Goal: Task Accomplishment & Management: Use online tool/utility

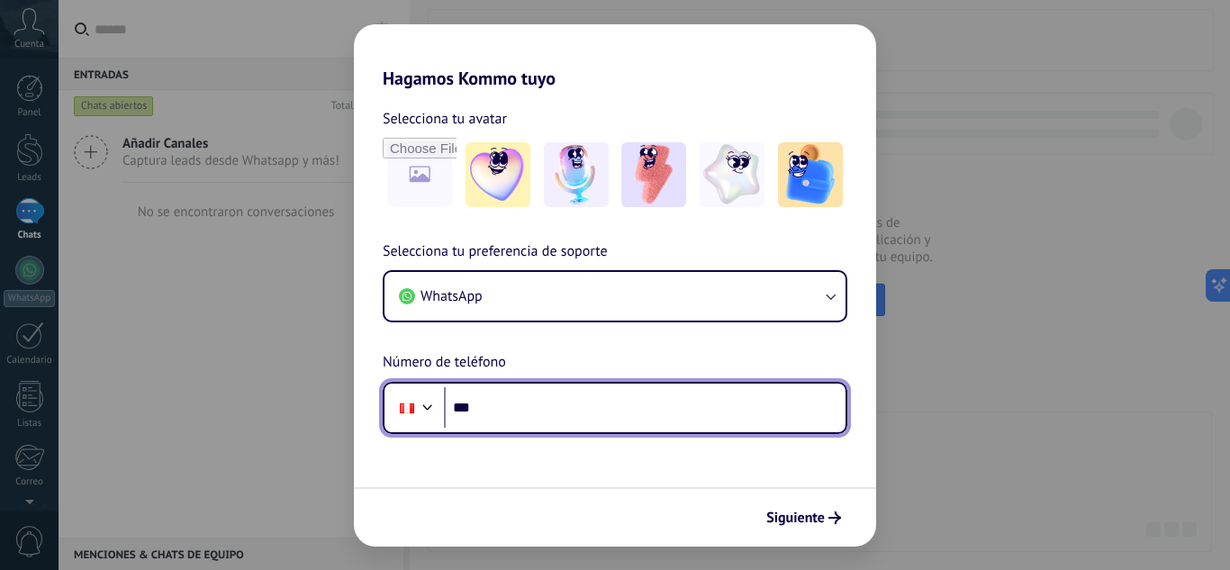
click at [537, 395] on input "***" at bounding box center [645, 407] width 402 height 41
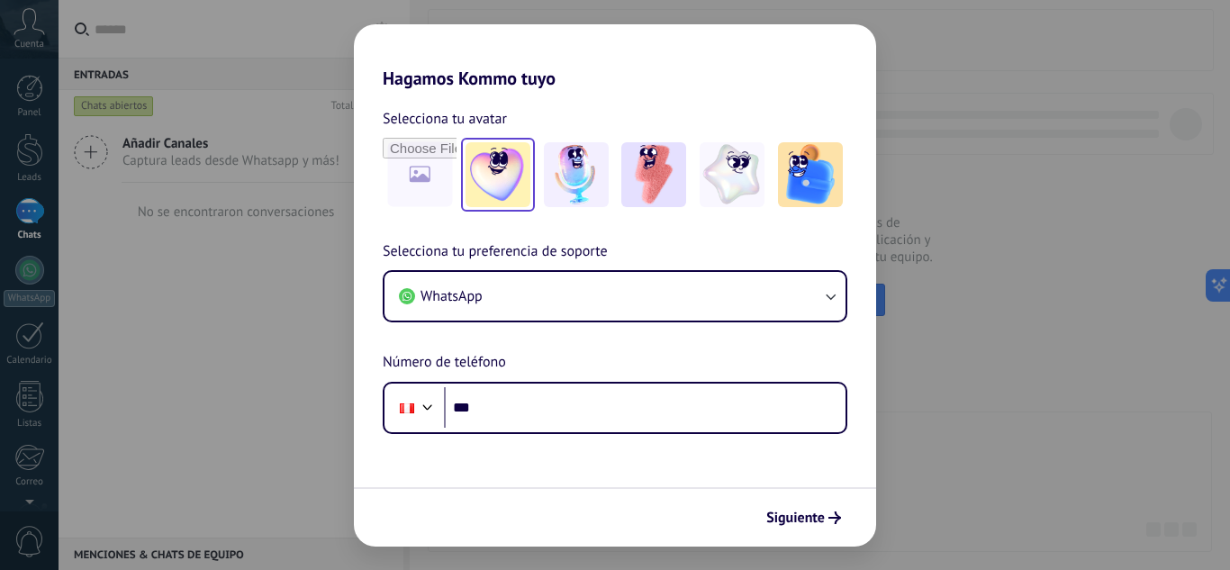
click at [495, 184] on img at bounding box center [498, 174] width 65 height 65
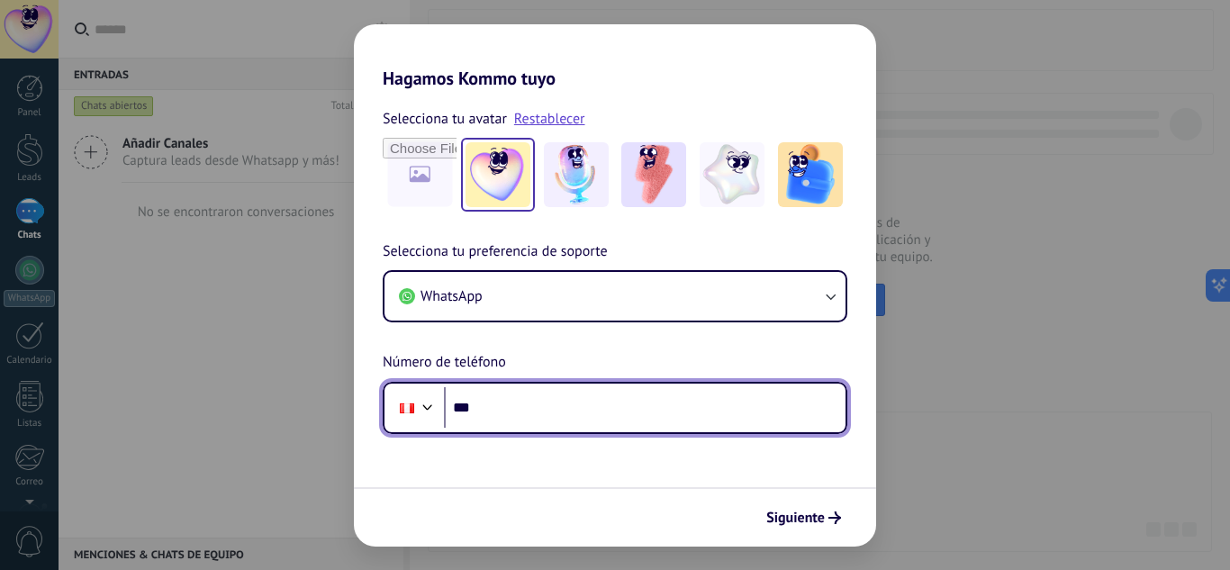
click at [506, 403] on input "***" at bounding box center [645, 407] width 402 height 41
type input "**********"
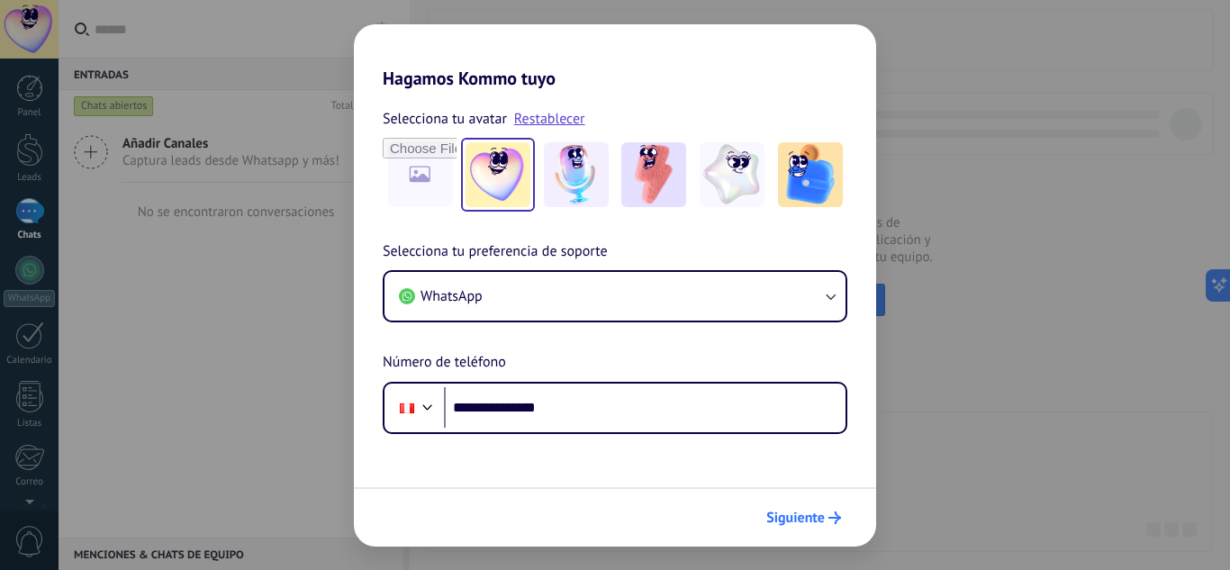
click at [812, 515] on span "Siguiente" at bounding box center [796, 518] width 59 height 13
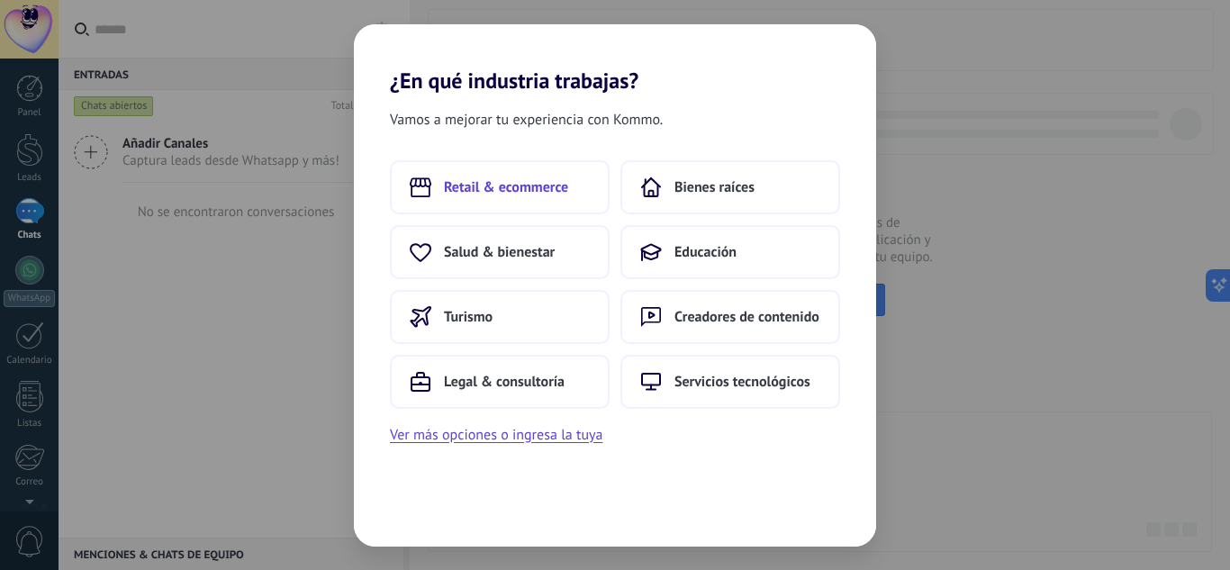
click at [512, 190] on span "Retail & ecommerce" at bounding box center [506, 187] width 124 height 18
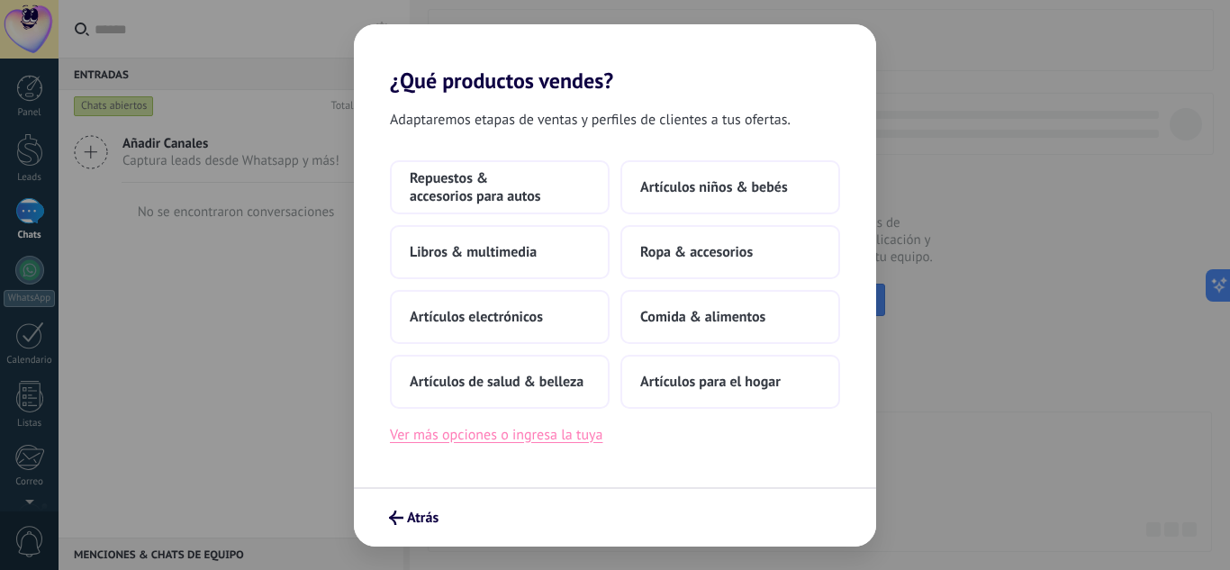
click at [496, 440] on button "Ver más opciones o ingresa la tuya" at bounding box center [496, 434] width 213 height 23
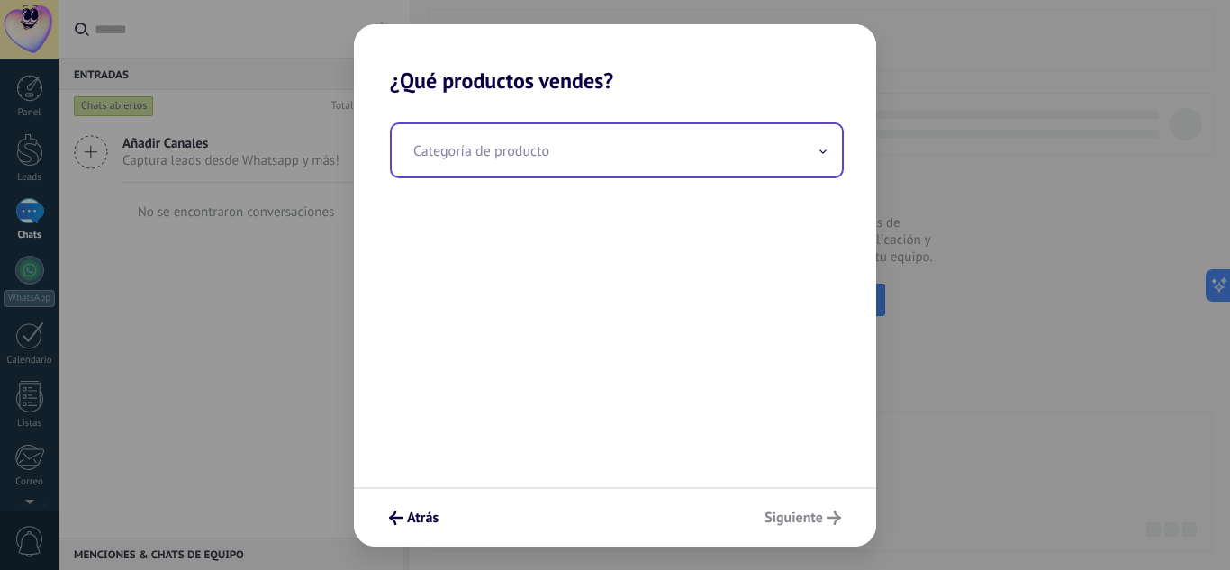
click at [822, 162] on input "text" at bounding box center [617, 150] width 450 height 52
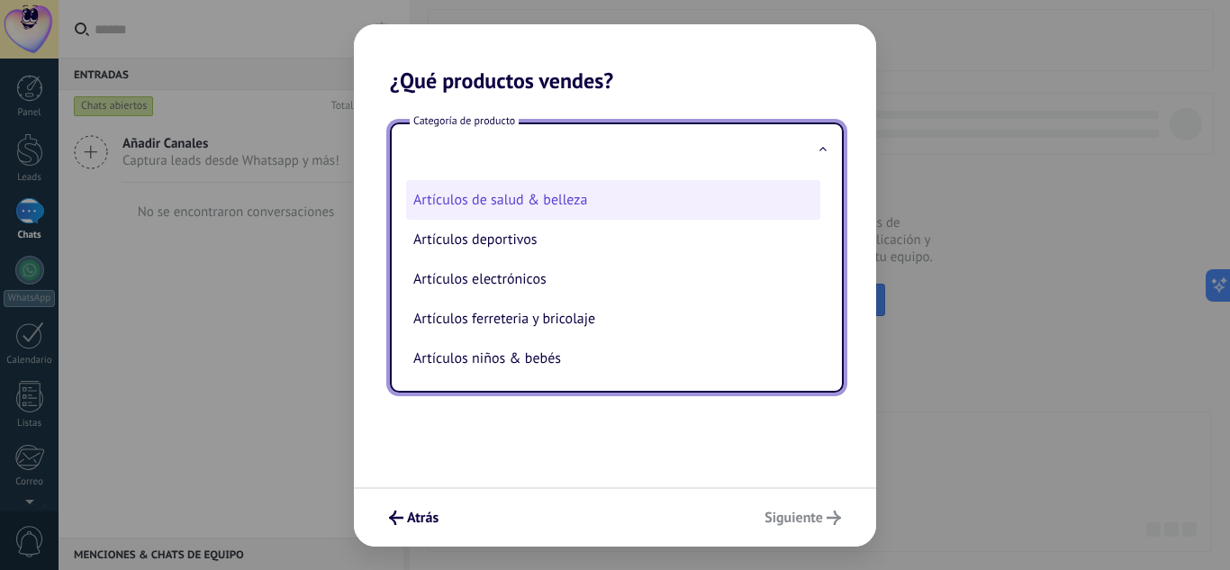
click at [600, 199] on li "Artículos de salud & belleza" at bounding box center [613, 200] width 414 height 40
type input "**********"
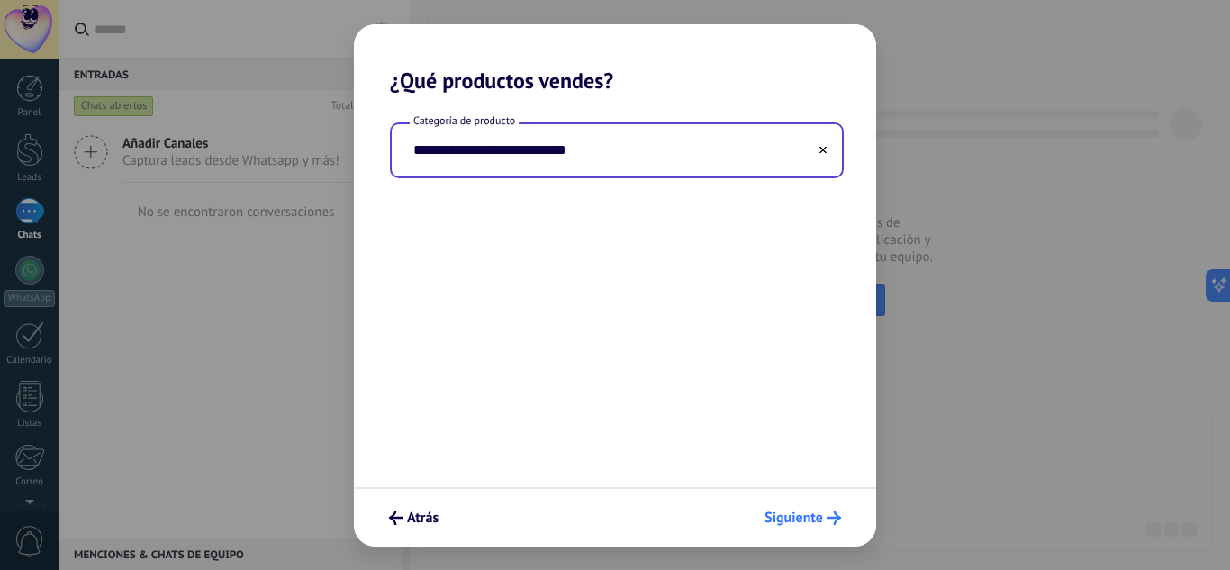
click at [792, 531] on button "Siguiente" at bounding box center [803, 518] width 93 height 31
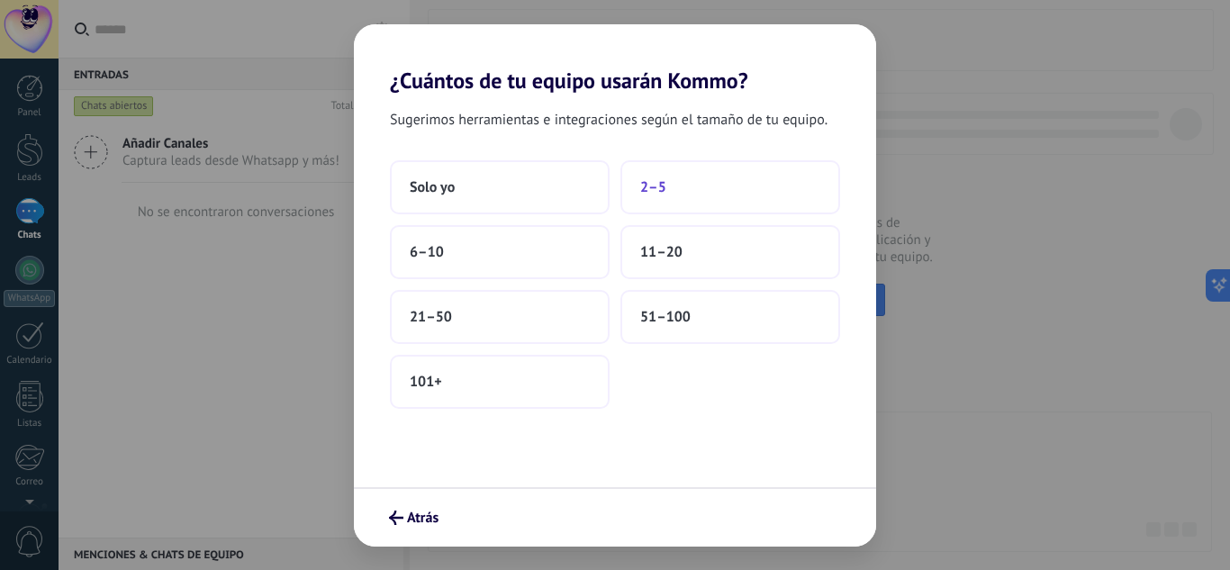
click at [739, 193] on button "2–5" at bounding box center [731, 187] width 220 height 54
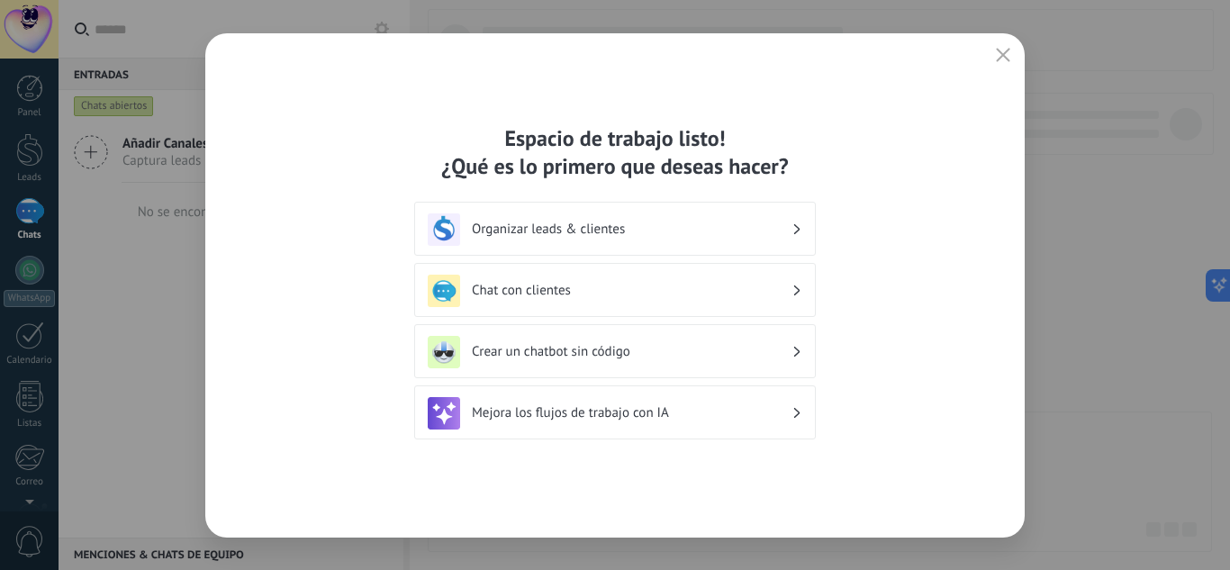
click at [629, 231] on h3 "Organizar leads & clientes" at bounding box center [632, 229] width 320 height 17
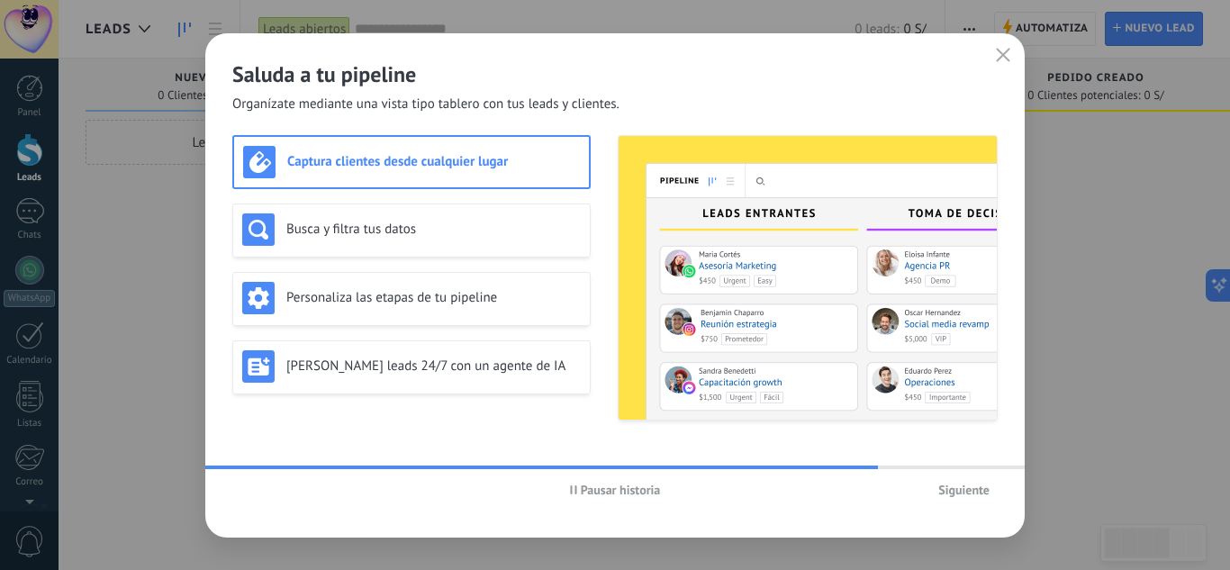
click at [960, 487] on span "Siguiente" at bounding box center [964, 490] width 51 height 13
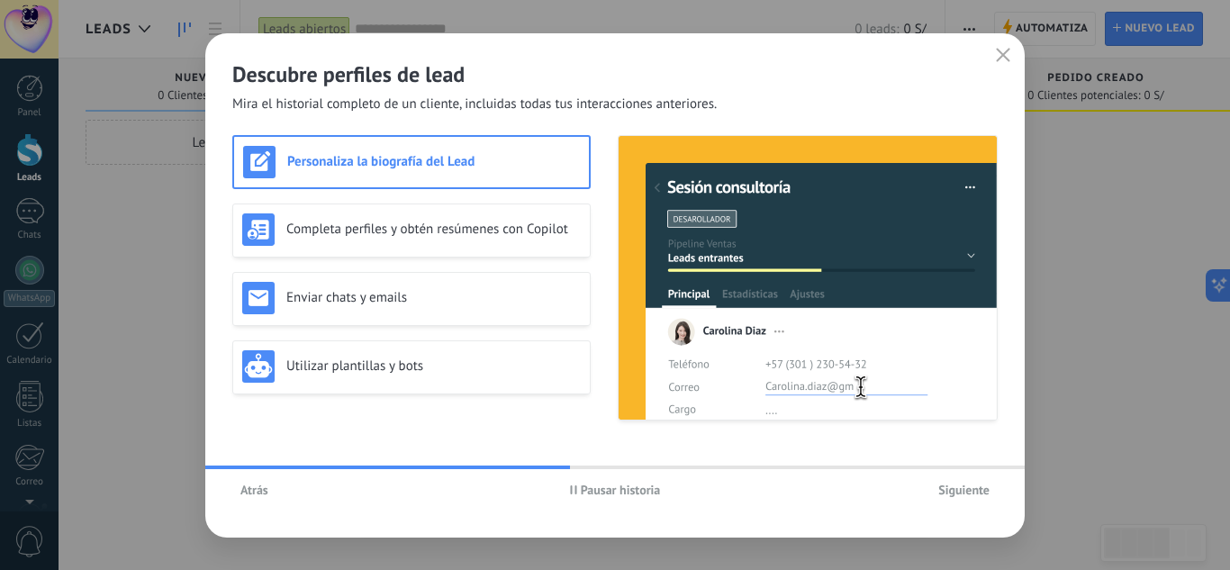
click at [960, 487] on span "Siguiente" at bounding box center [964, 490] width 51 height 13
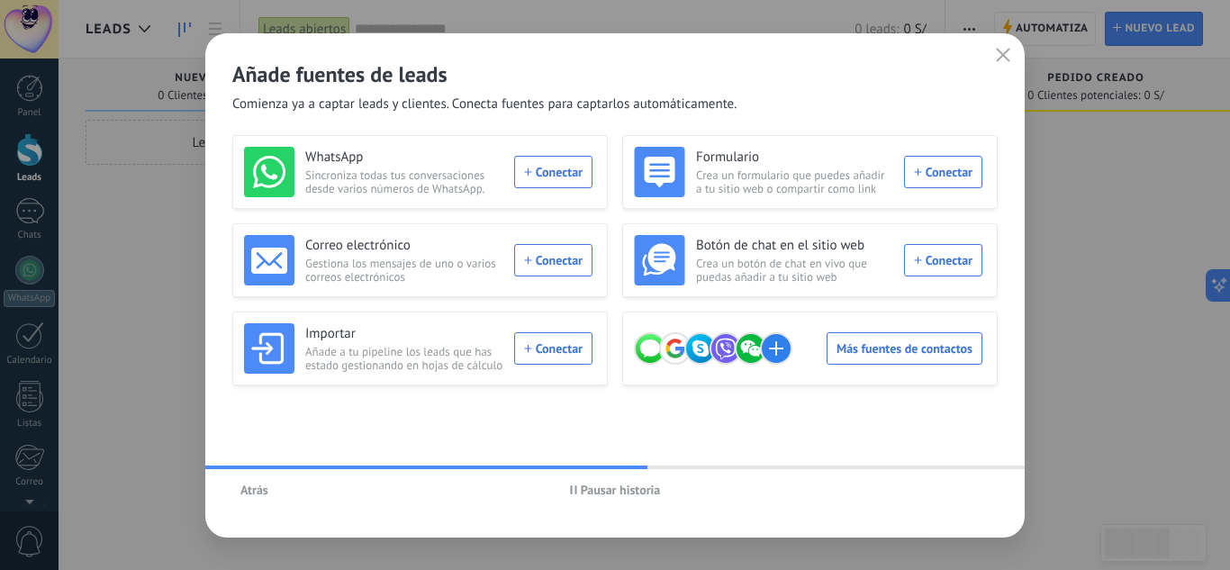
click at [1004, 55] on use "button" at bounding box center [1004, 55] width 14 height 14
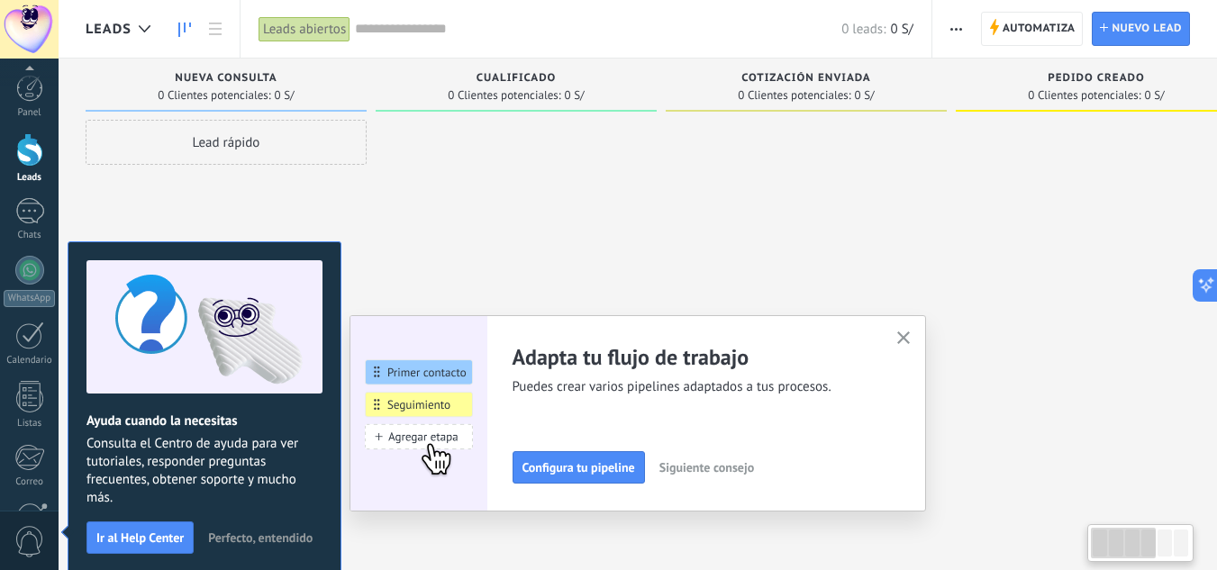
scroll to position [179, 0]
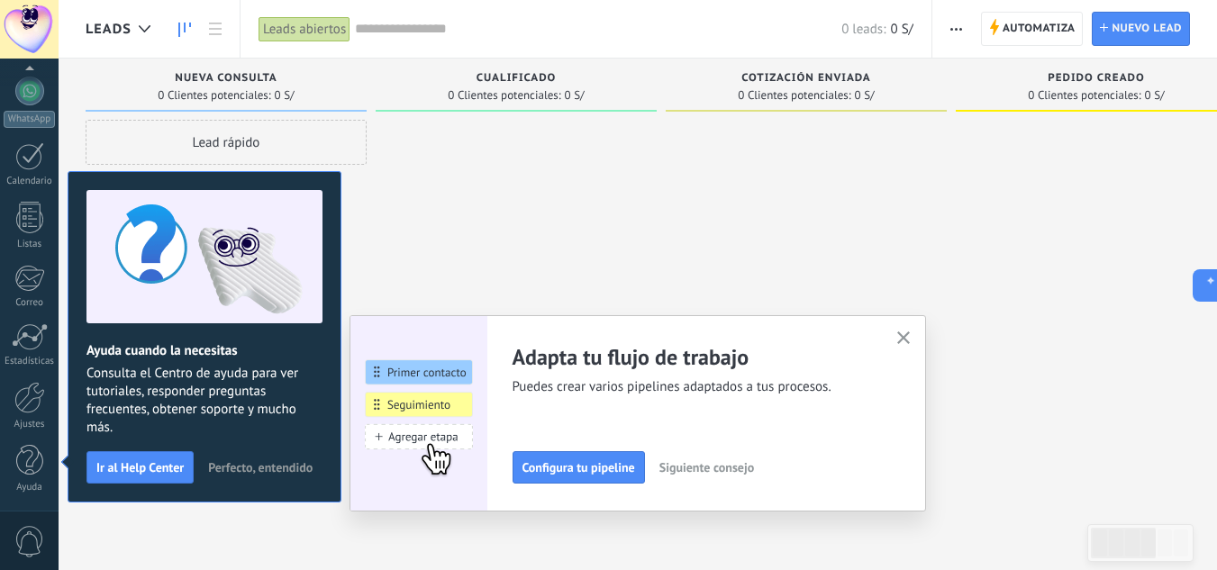
click at [911, 338] on icon "button" at bounding box center [904, 338] width 14 height 14
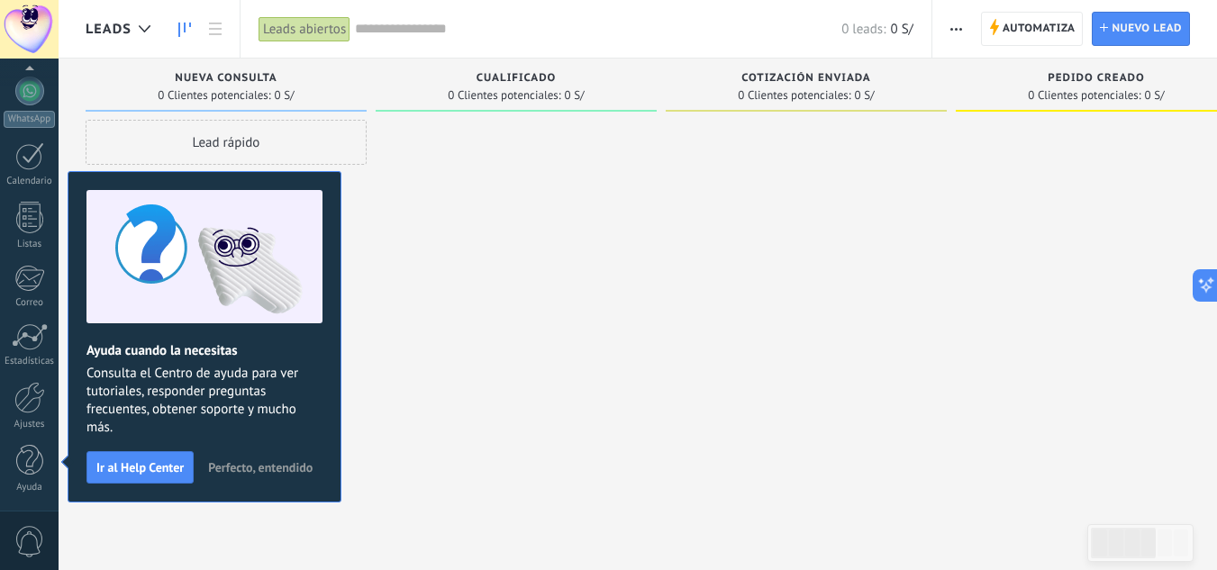
scroll to position [0, 0]
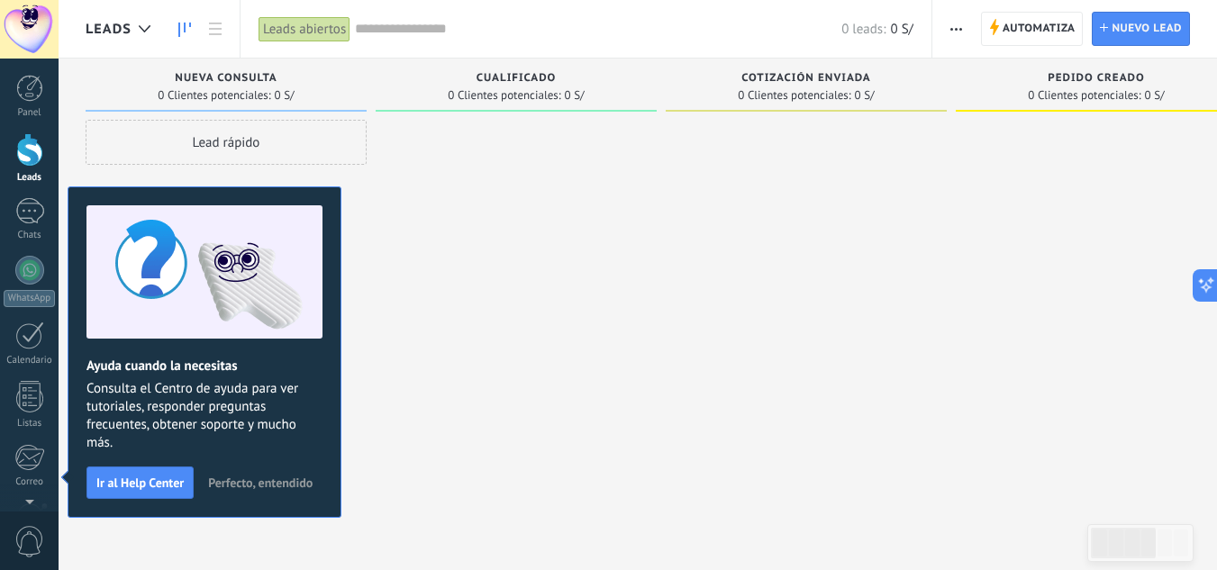
click at [250, 485] on span "Perfecto, entendido" at bounding box center [260, 483] width 104 height 13
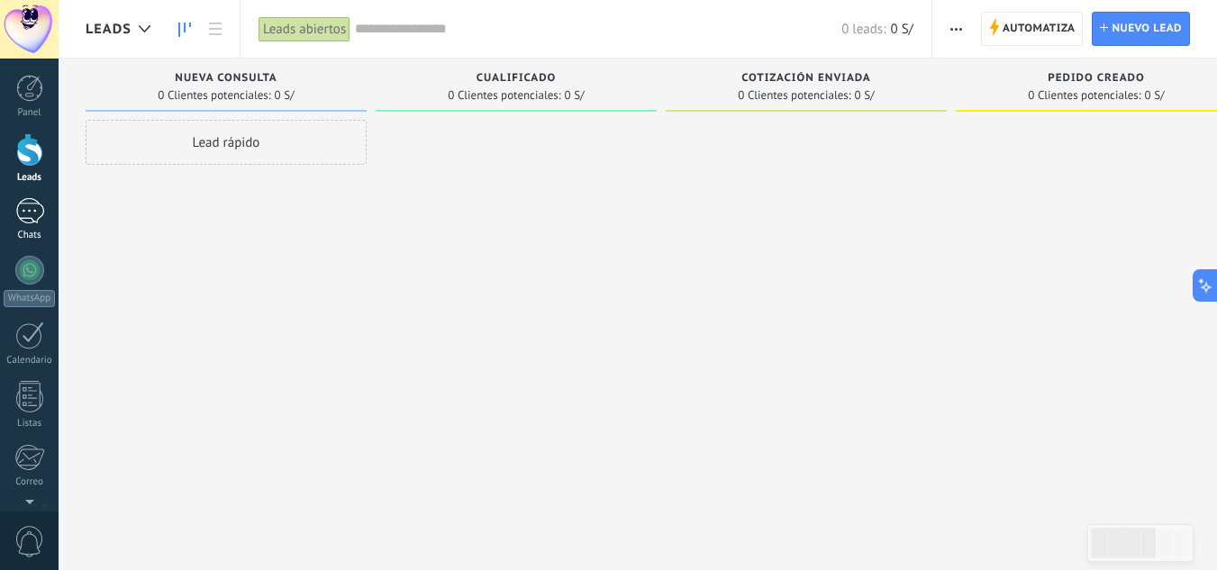
click at [23, 215] on div at bounding box center [29, 211] width 29 height 26
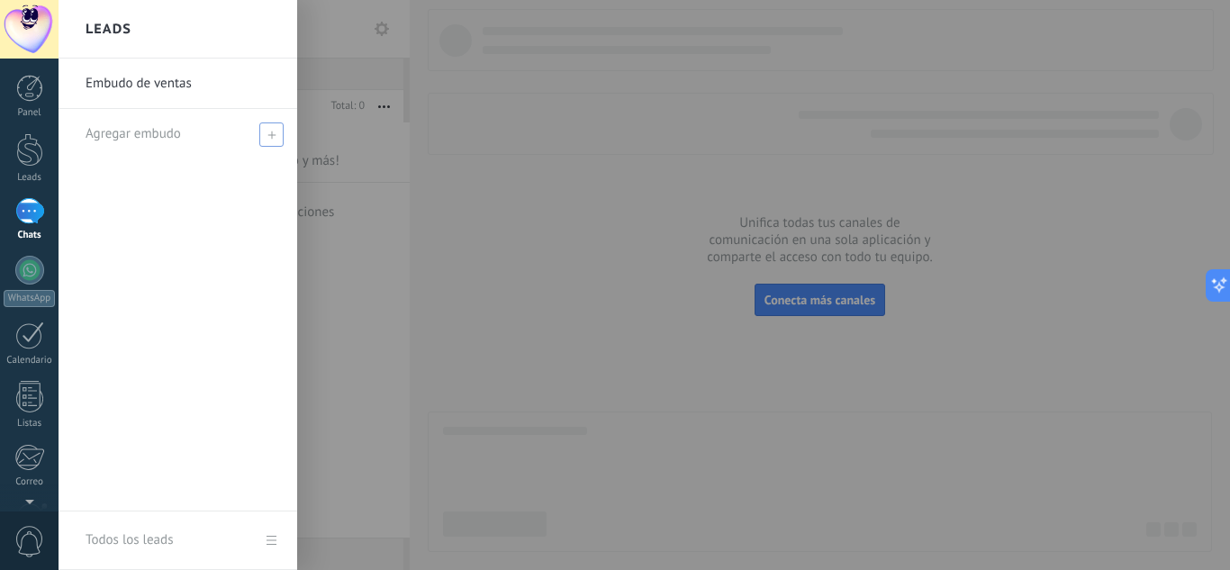
click at [270, 139] on span at bounding box center [271, 135] width 24 height 24
click at [182, 87] on link "Embudo de ventas" at bounding box center [183, 84] width 194 height 50
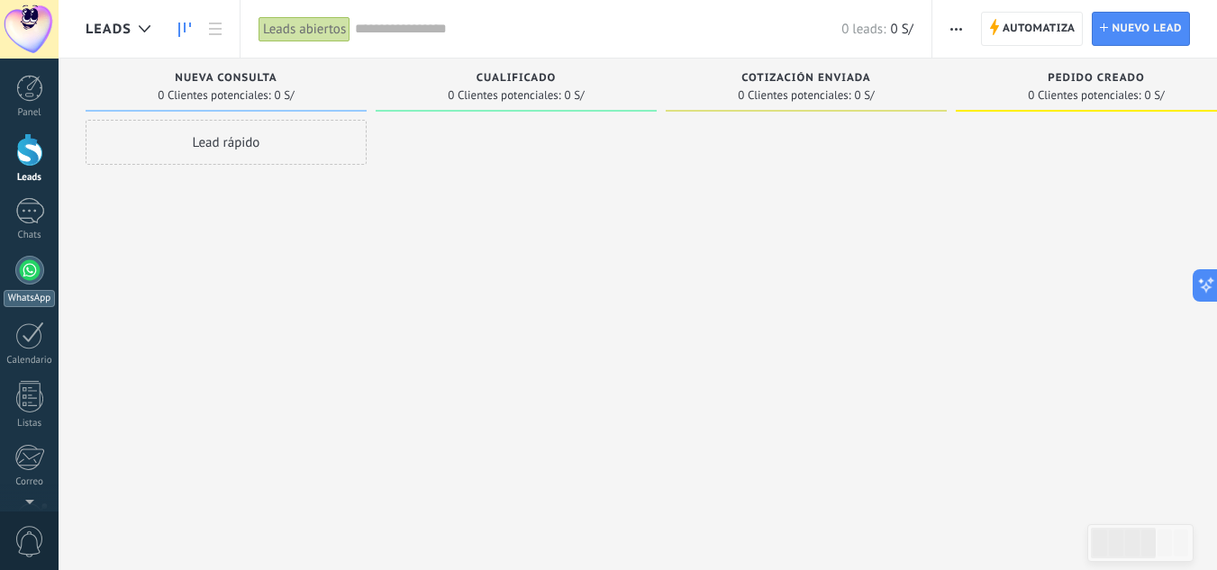
click at [32, 262] on div at bounding box center [29, 270] width 29 height 29
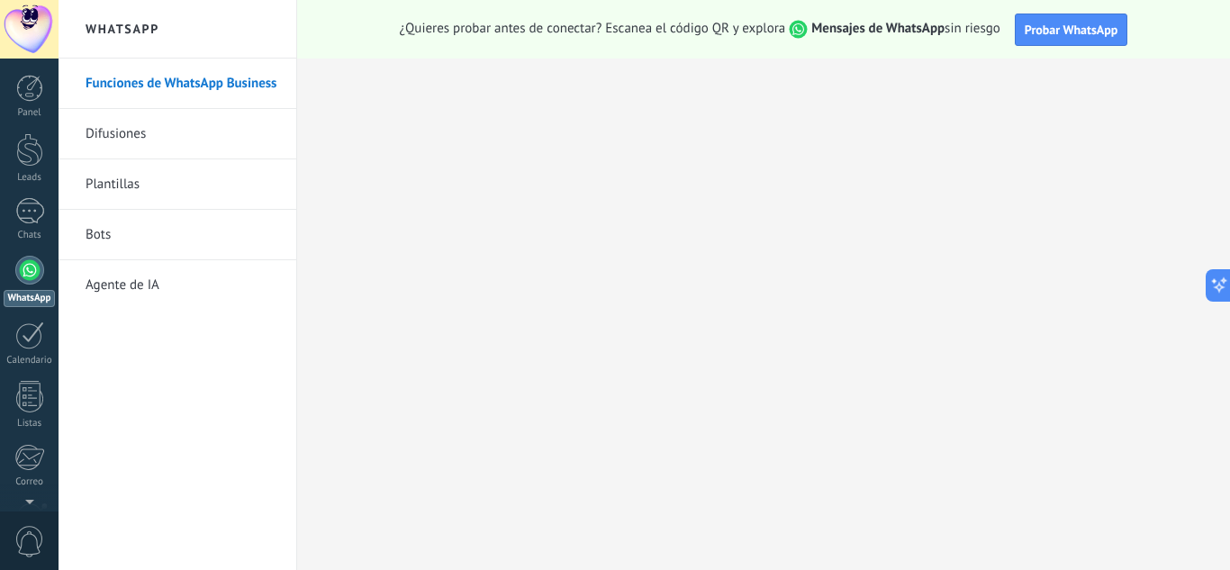
click at [188, 79] on link "Funciones de WhatsApp Business" at bounding box center [182, 84] width 193 height 50
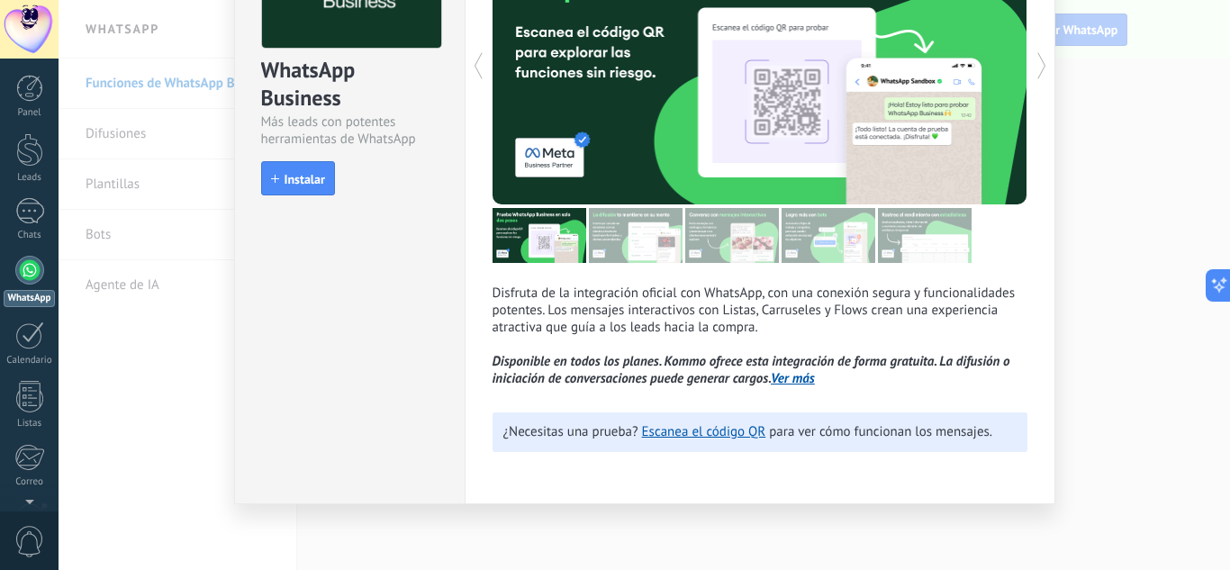
scroll to position [166, 0]
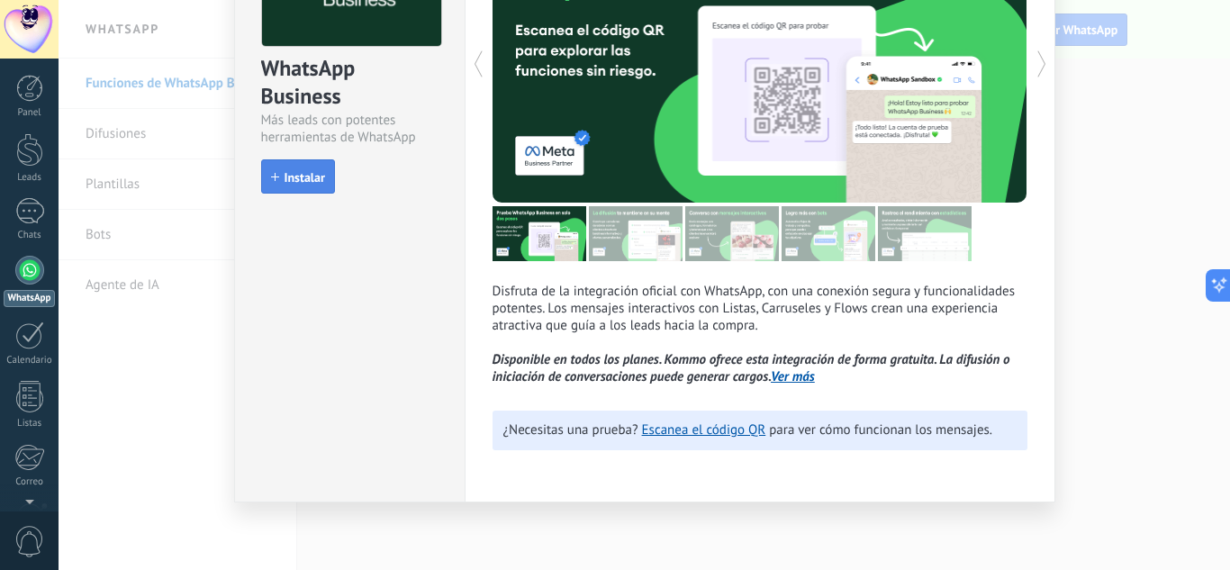
click at [297, 172] on span "Instalar" at bounding box center [305, 177] width 41 height 13
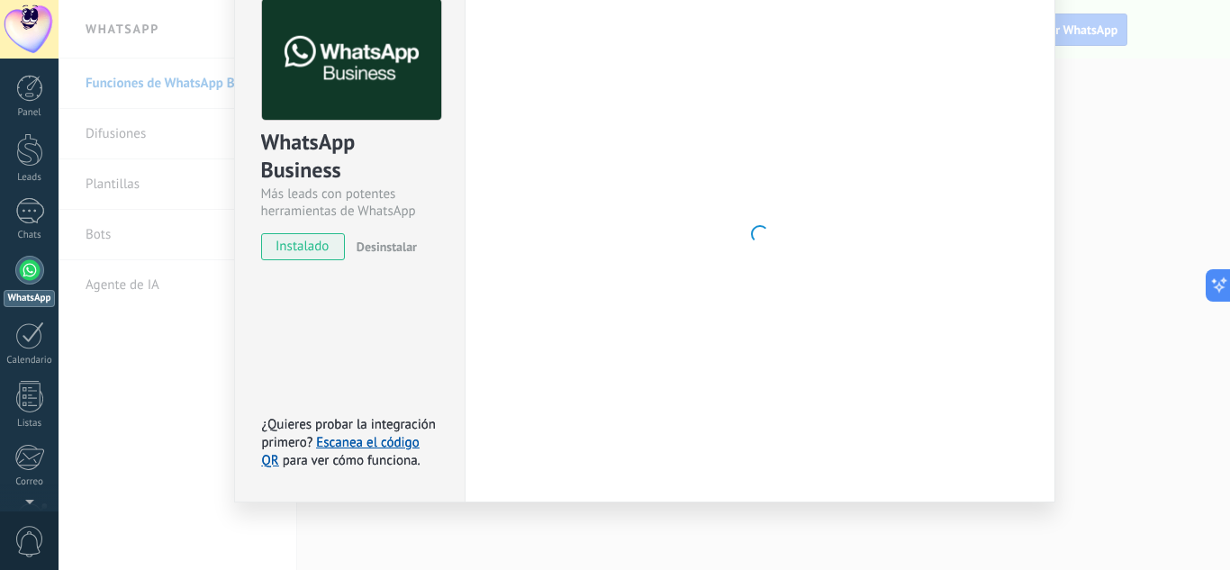
scroll to position [0, 0]
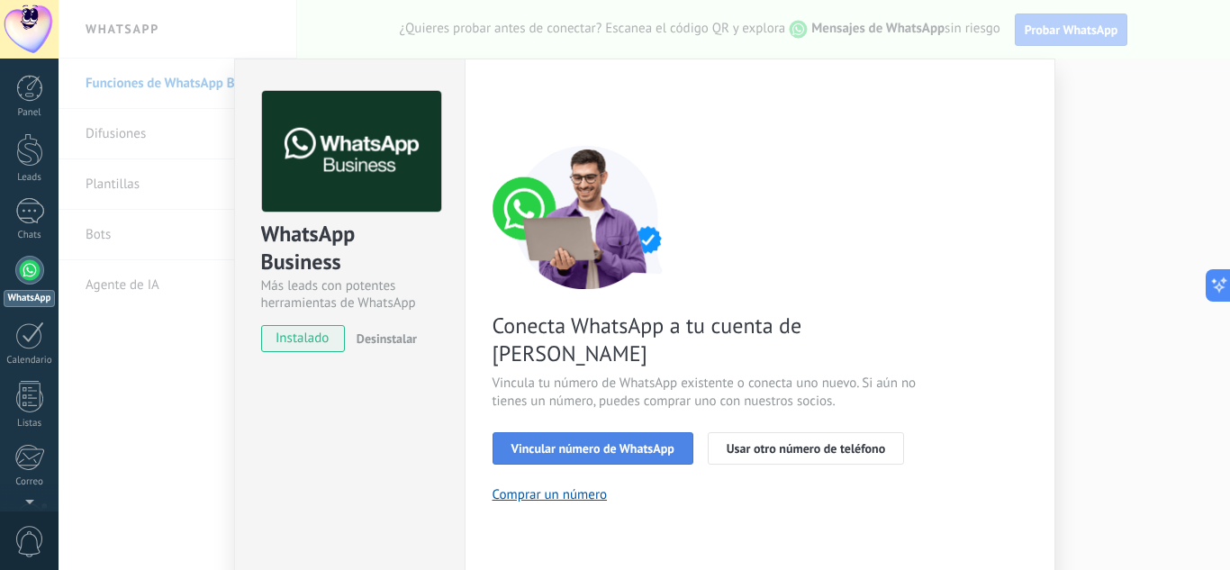
click at [649, 442] on span "Vincular número de WhatsApp" at bounding box center [593, 448] width 163 height 13
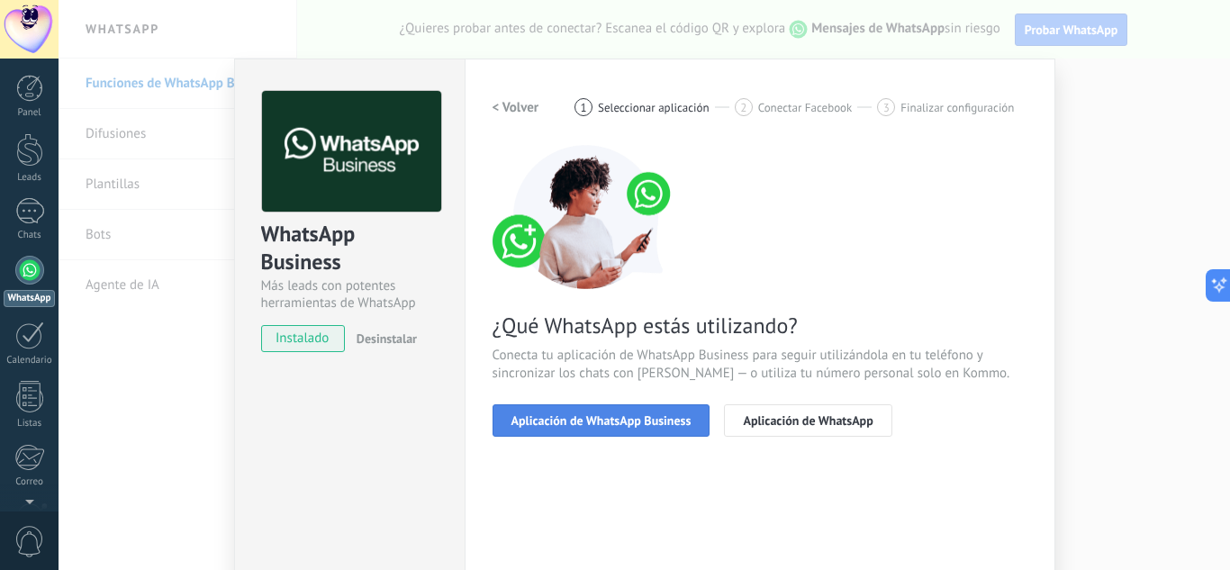
click at [640, 422] on span "Aplicación de WhatsApp Business" at bounding box center [602, 420] width 180 height 13
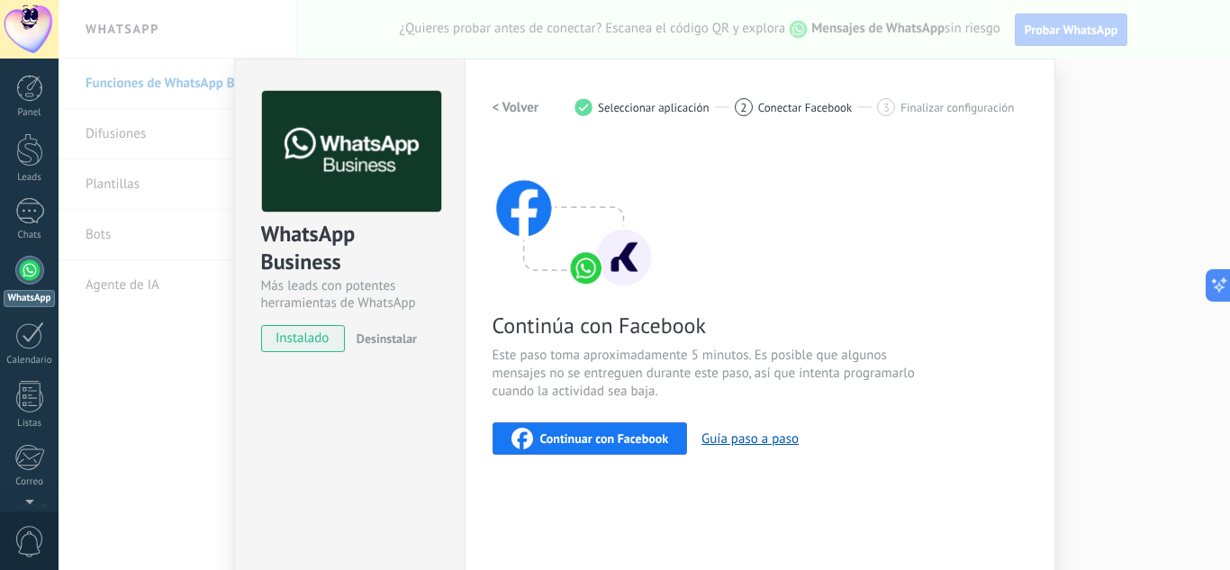
click at [631, 439] on span "Continuar con Facebook" at bounding box center [604, 438] width 129 height 13
click at [1076, 321] on div "WhatsApp Business Más leads con potentes herramientas de WhatsApp instalado Des…" at bounding box center [645, 285] width 1172 height 570
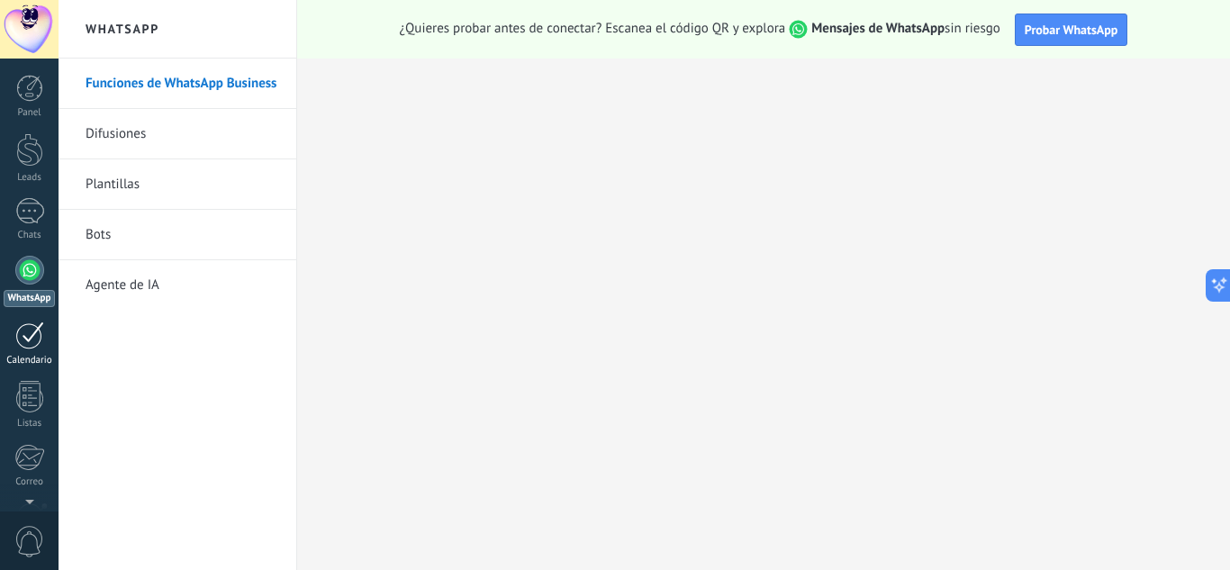
click at [35, 336] on div at bounding box center [29, 336] width 29 height 28
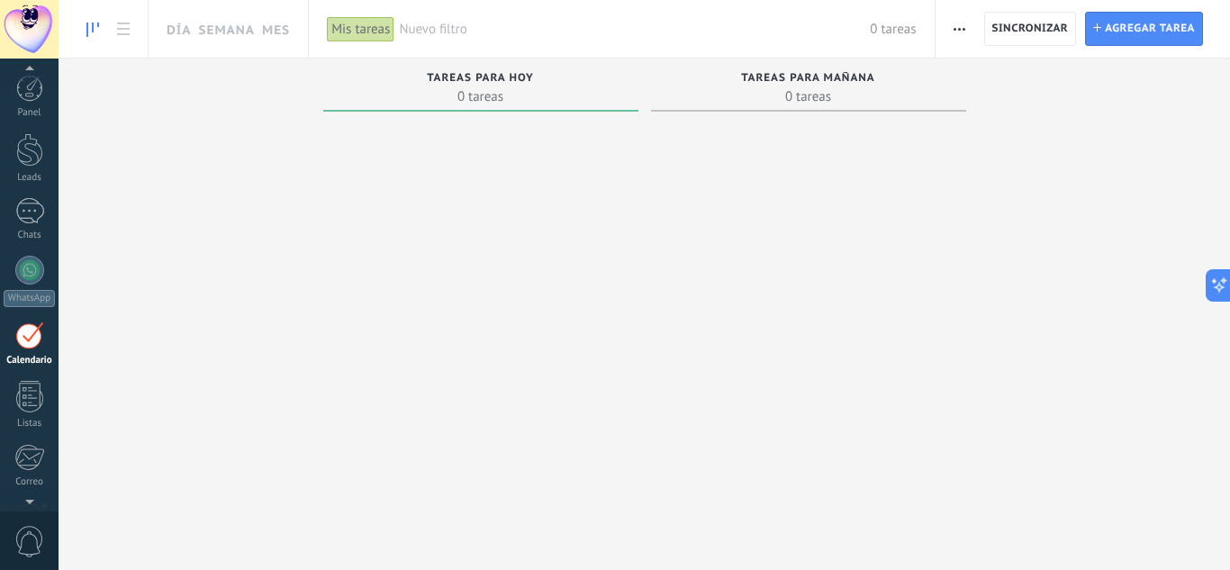
scroll to position [52, 0]
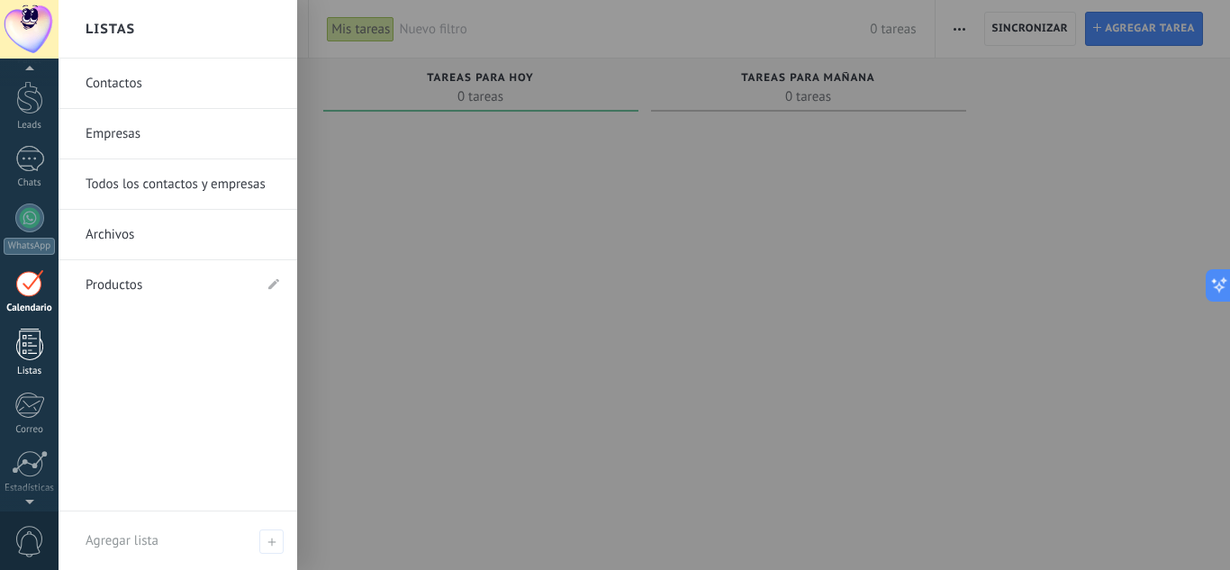
click at [24, 352] on div at bounding box center [29, 345] width 27 height 32
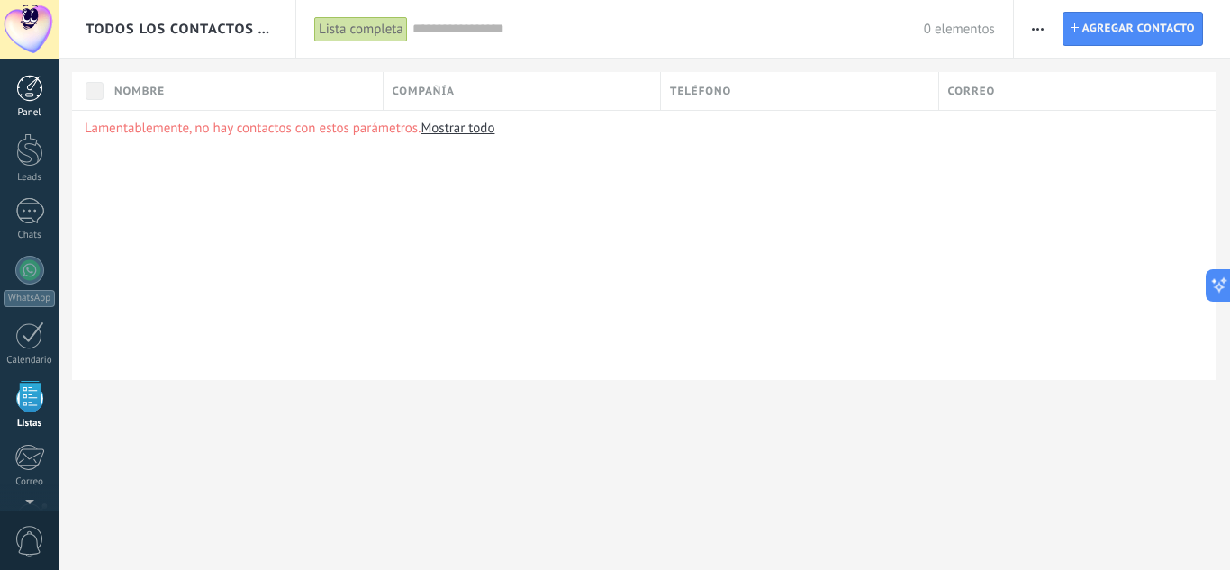
click at [29, 88] on div at bounding box center [29, 88] width 27 height 27
